Goal: Information Seeking & Learning: Learn about a topic

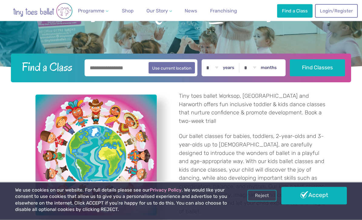
scroll to position [126, 0]
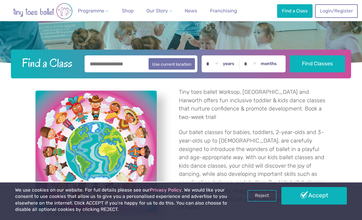
click at [317, 205] on link "Accept" at bounding box center [313, 196] width 65 height 18
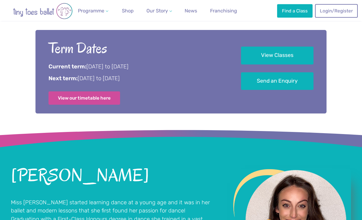
scroll to position [368, 0]
click at [100, 105] on link "View our timetable here" at bounding box center [84, 98] width 72 height 13
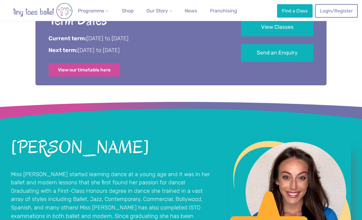
scroll to position [398, 0]
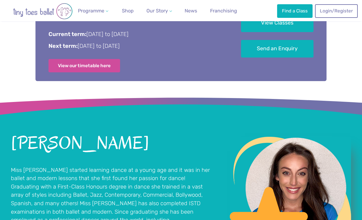
click at [282, 32] on link "View Classes" at bounding box center [277, 23] width 72 height 18
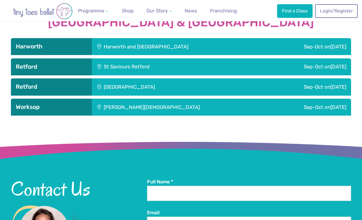
scroll to position [754, 0]
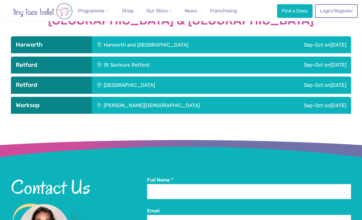
click at [137, 97] on div "[PERSON_NAME][DEMOGRAPHIC_DATA]" at bounding box center [180, 105] width 177 height 17
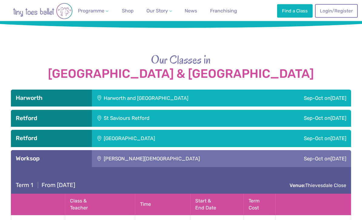
scroll to position [692, 0]
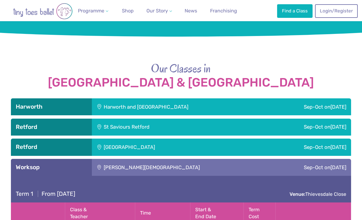
click at [174, 98] on div "Harworth and [GEOGRAPHIC_DATA]" at bounding box center [177, 106] width 171 height 17
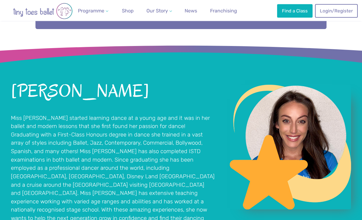
scroll to position [452, 0]
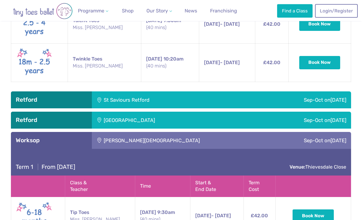
scroll to position [851, 0]
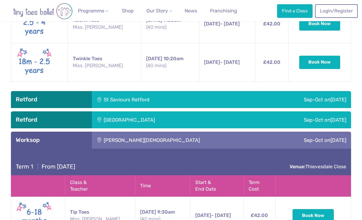
click at [330, 117] on span "[DATE]" at bounding box center [338, 120] width 16 height 6
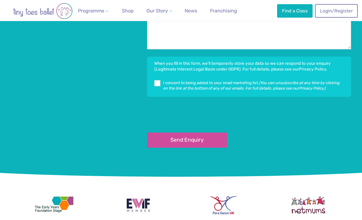
scroll to position [1648, 0]
